Goal: Check status: Check status

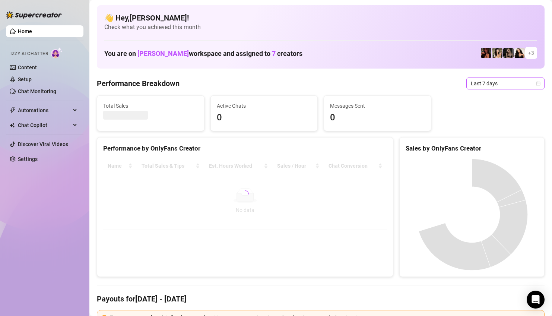
click at [483, 88] on span "Last 7 days" at bounding box center [504, 83] width 69 height 11
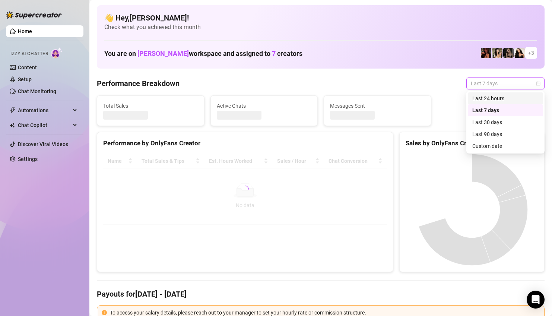
click at [483, 96] on div "Last 24 hours" at bounding box center [505, 98] width 66 height 8
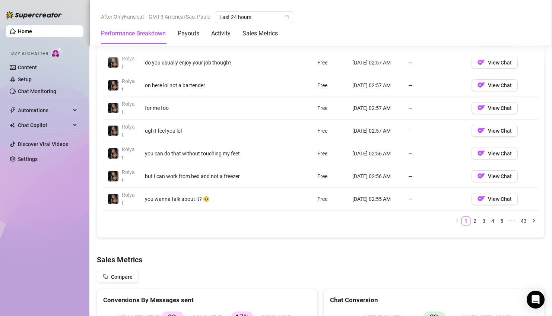
scroll to position [804, 0]
click at [475, 220] on link "2" at bounding box center [474, 220] width 8 height 8
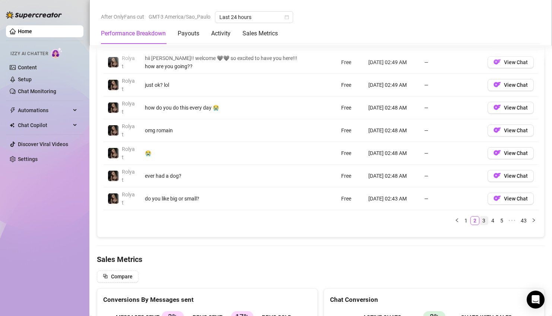
click at [484, 222] on link "3" at bounding box center [483, 220] width 8 height 8
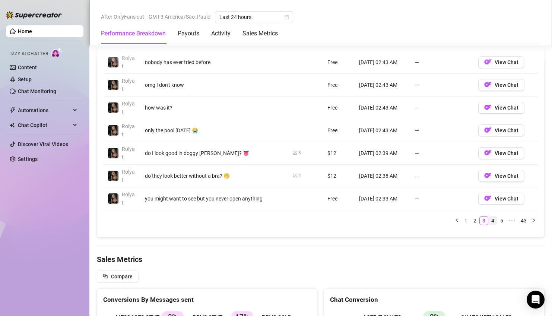
click at [492, 223] on link "4" at bounding box center [492, 220] width 8 height 8
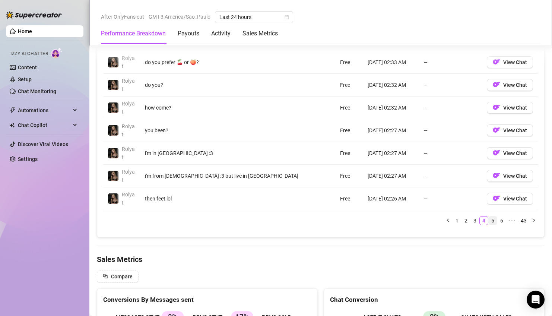
click at [494, 221] on link "5" at bounding box center [492, 220] width 8 height 8
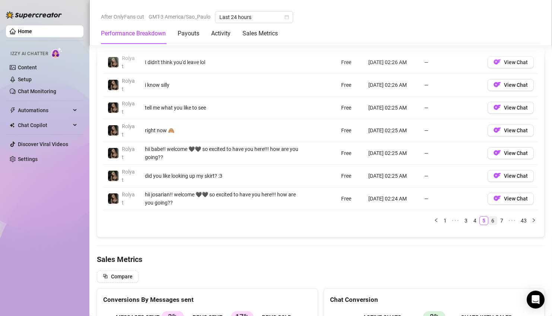
click at [495, 220] on link "6" at bounding box center [492, 220] width 8 height 8
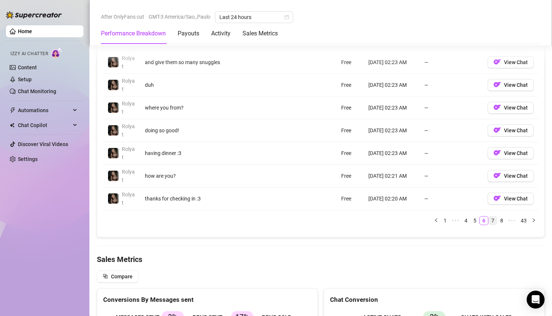
click at [494, 220] on link "7" at bounding box center [492, 220] width 8 height 8
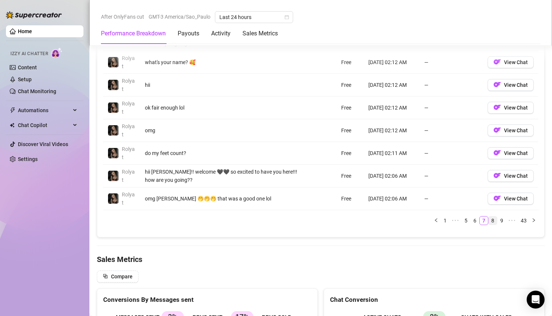
click at [495, 221] on link "8" at bounding box center [492, 220] width 8 height 8
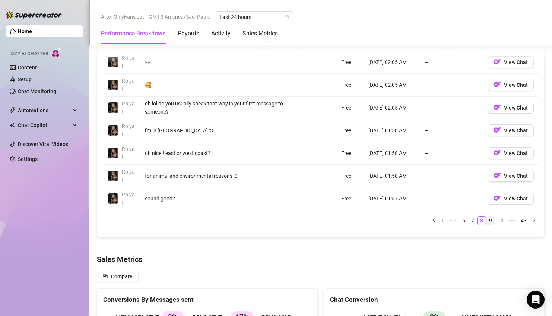
click at [494, 221] on link "9" at bounding box center [490, 220] width 8 height 8
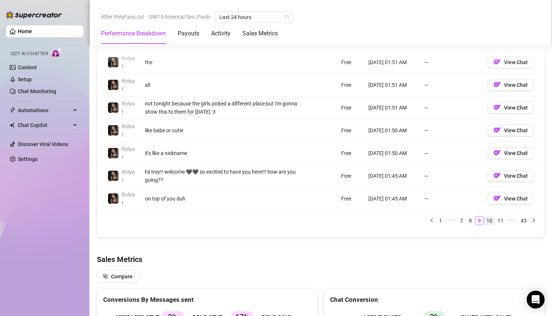
click at [493, 221] on link "10" at bounding box center [489, 220] width 10 height 8
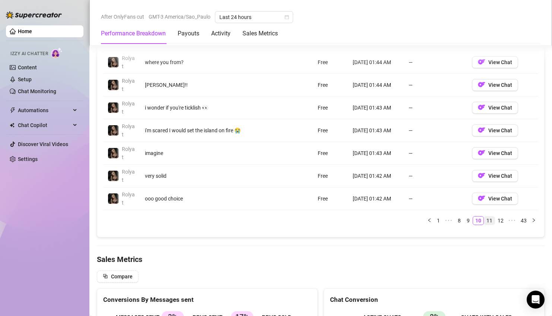
click at [491, 221] on link "11" at bounding box center [489, 220] width 10 height 8
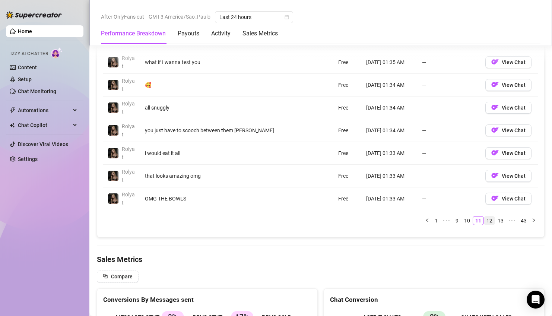
click at [491, 221] on link "12" at bounding box center [489, 220] width 10 height 8
